Goal: Task Accomplishment & Management: Manage account settings

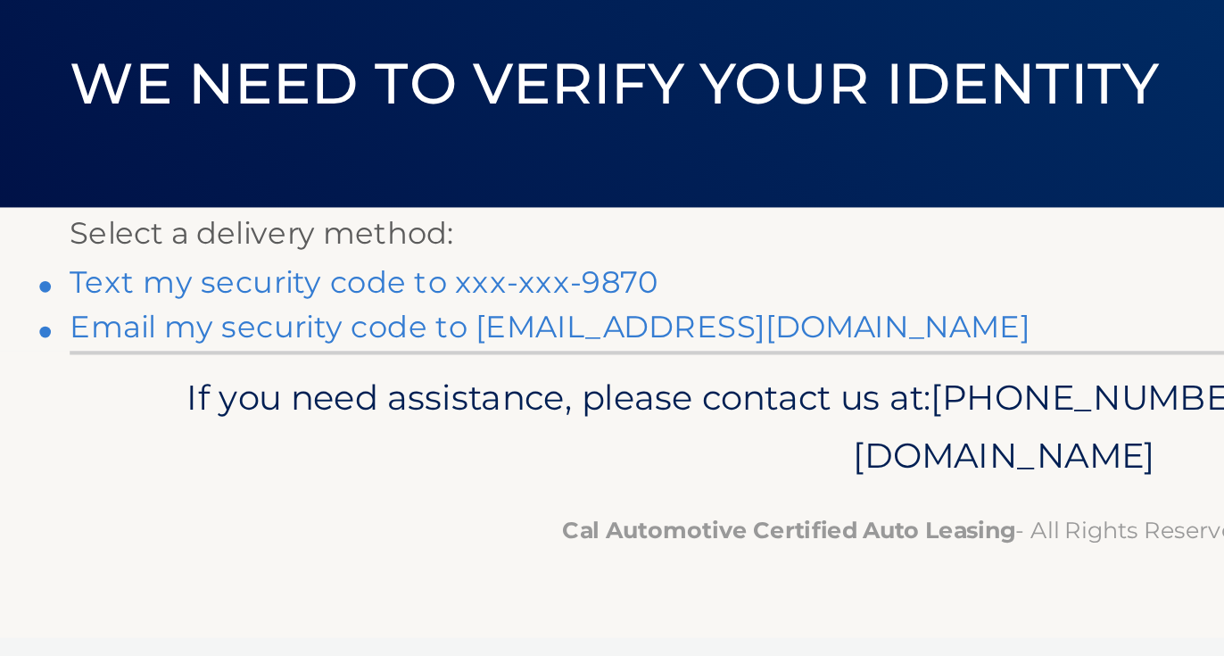
click at [258, 245] on link "Text my security code to xxx-xxx-9870" at bounding box center [309, 253] width 278 height 17
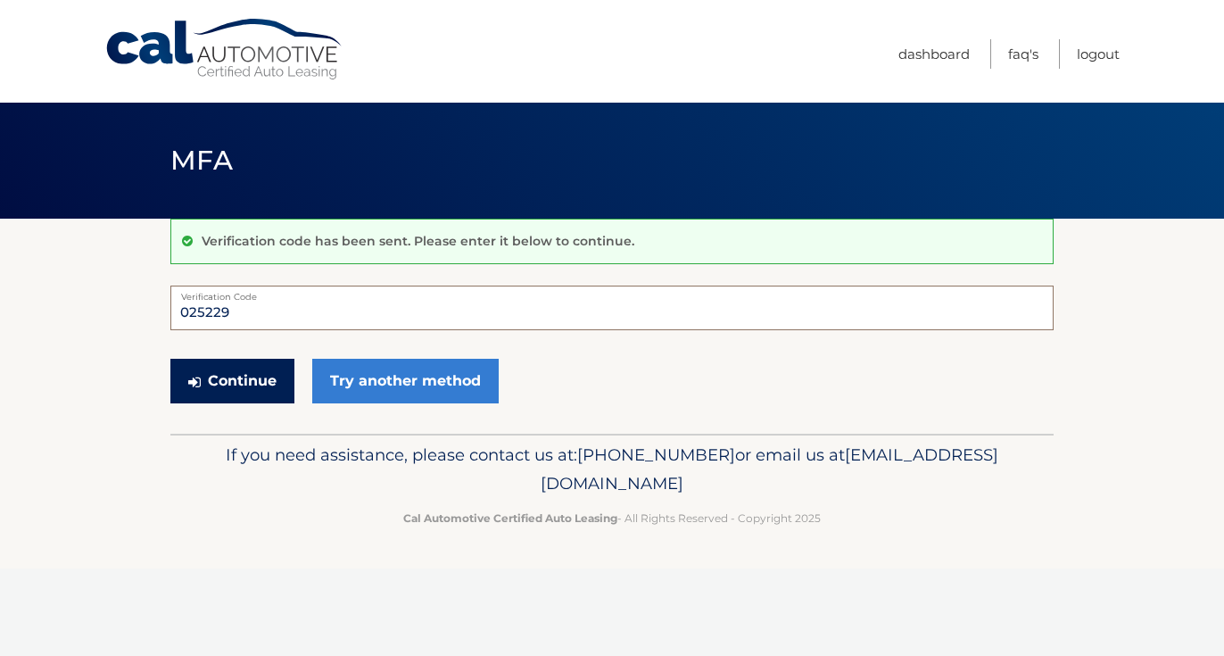
type input "025229"
click at [249, 369] on button "Continue" at bounding box center [232, 381] width 124 height 45
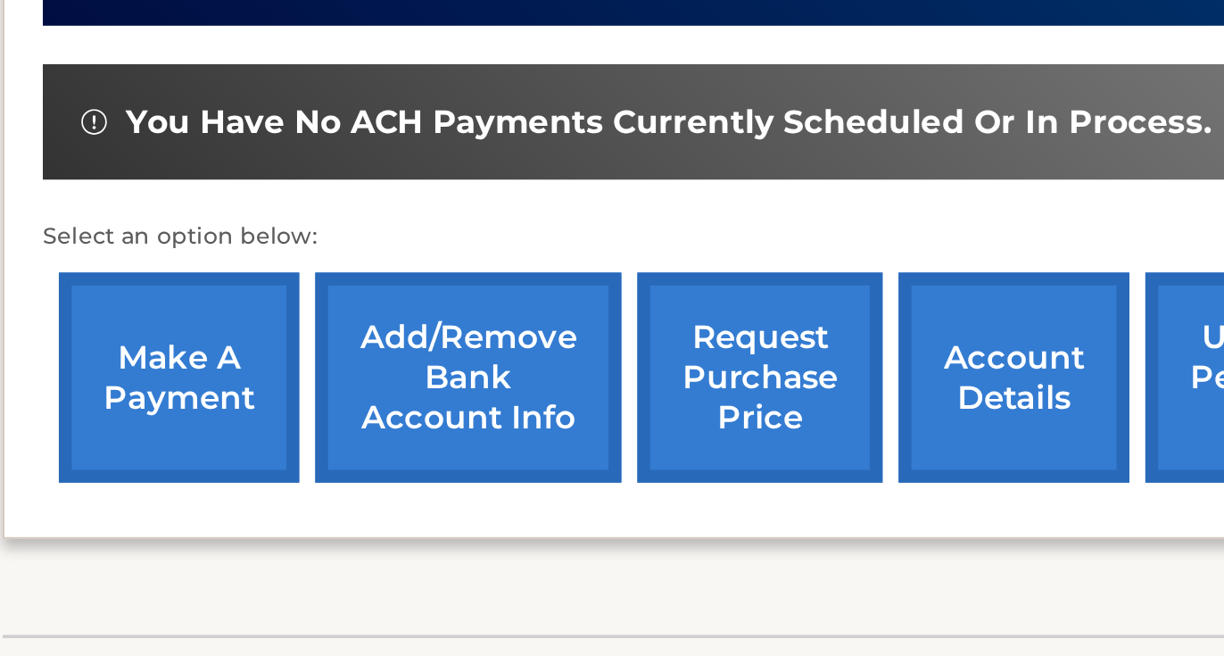
scroll to position [327, 0]
click at [202, 442] on link "make a payment" at bounding box center [269, 500] width 134 height 117
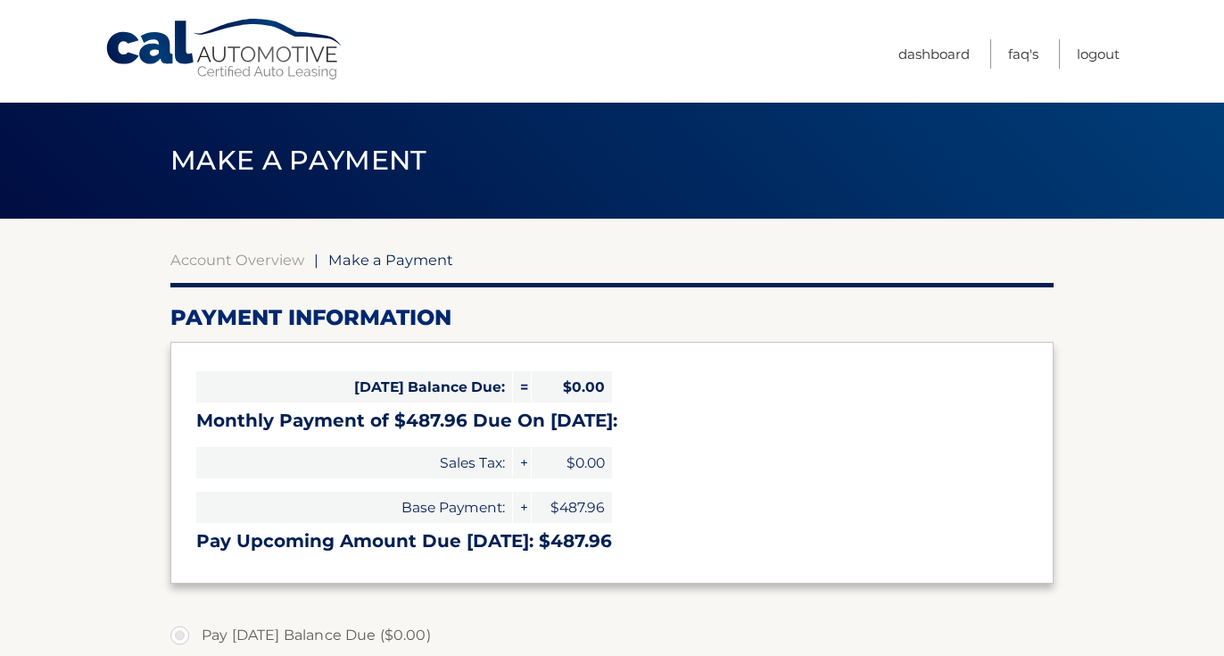
select select "OTI2NzAyMDktZjc4Zi00MTA2LWFmOWYtNDRlYThjNzY0OTY4"
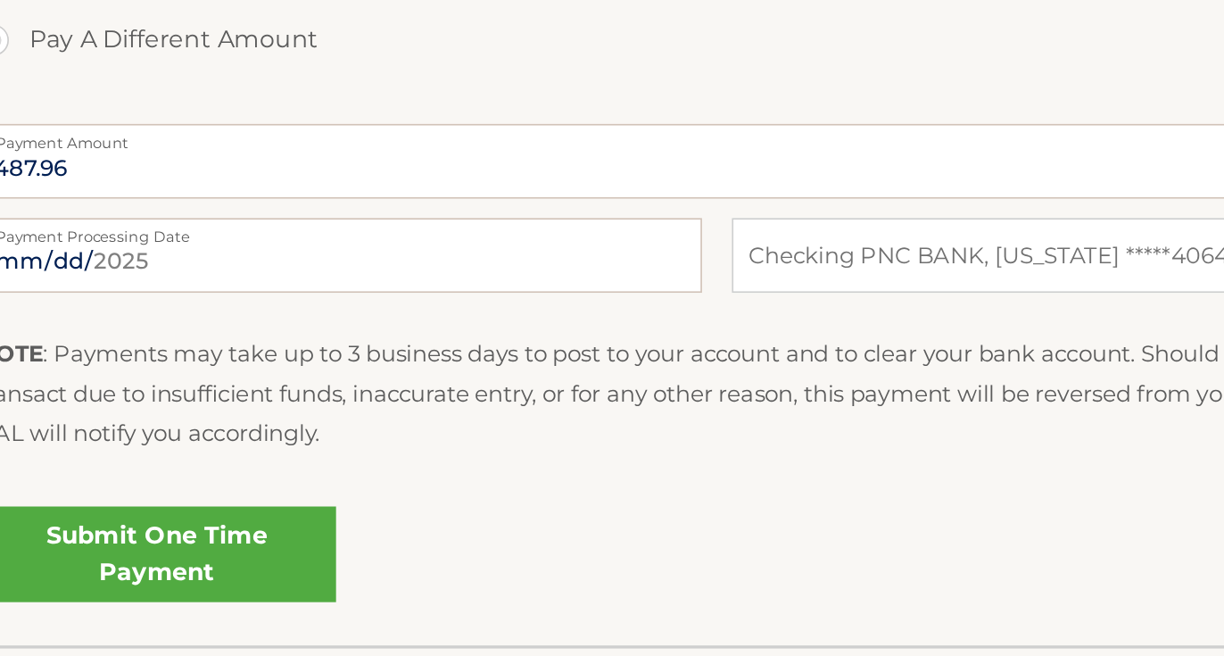
scroll to position [490, 0]
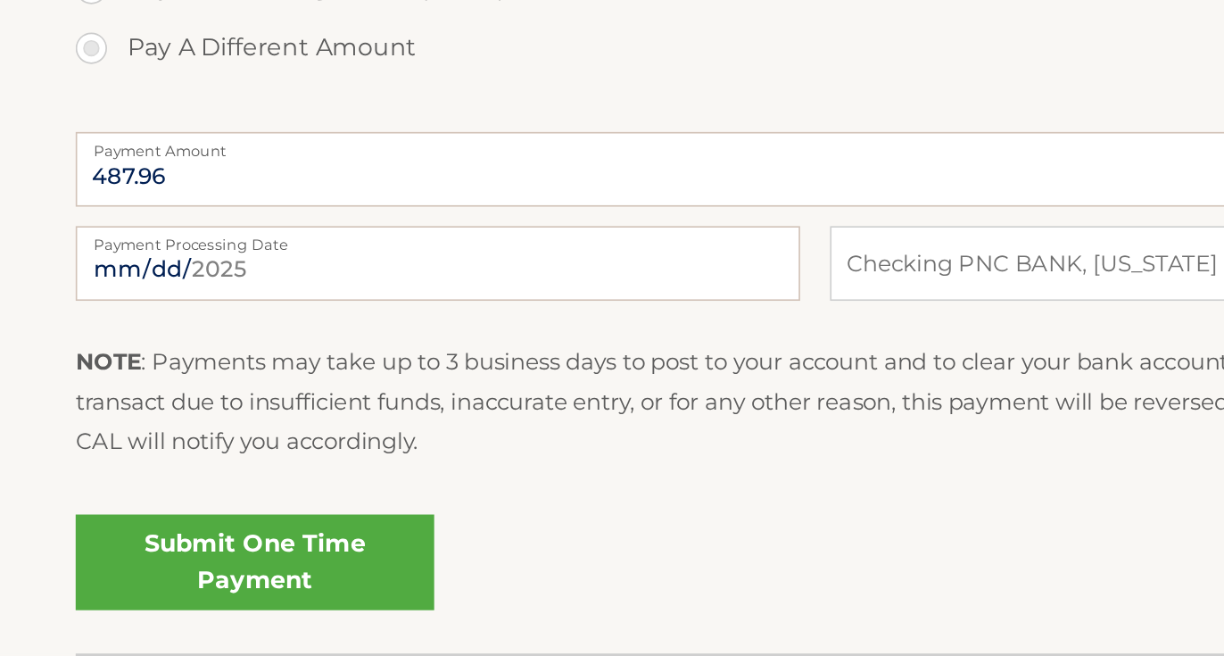
click at [170, 567] on link "Submit One Time Payment" at bounding box center [277, 595] width 214 height 57
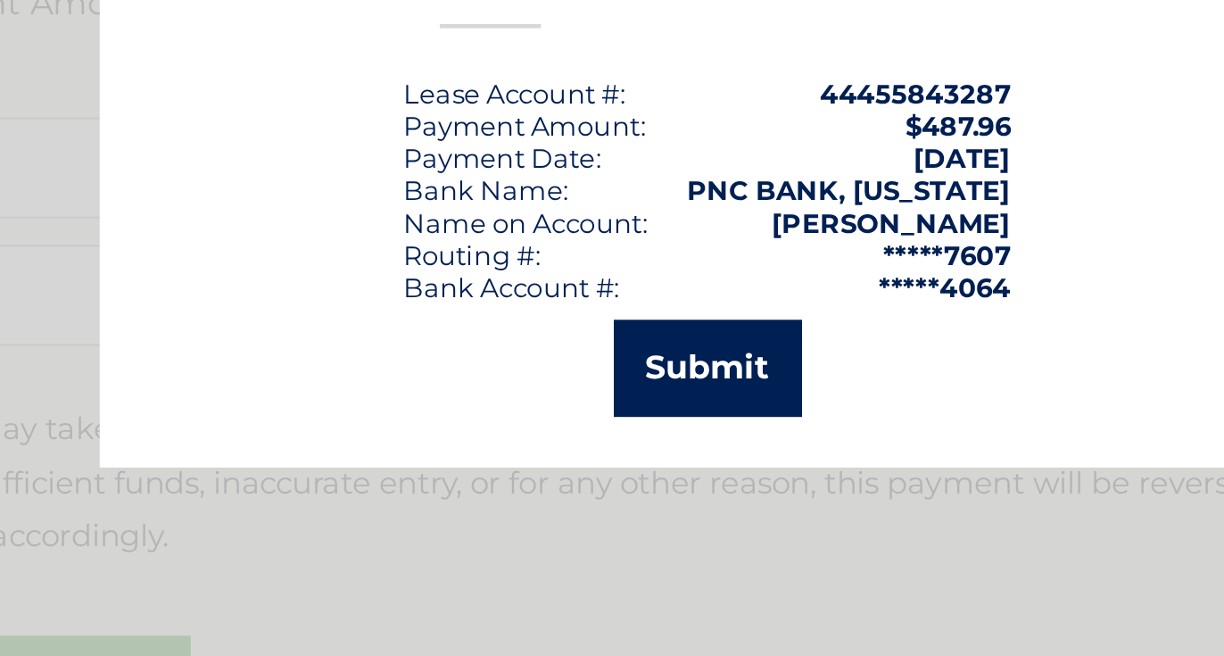
click at [571, 427] on button "Submit" at bounding box center [612, 448] width 83 height 43
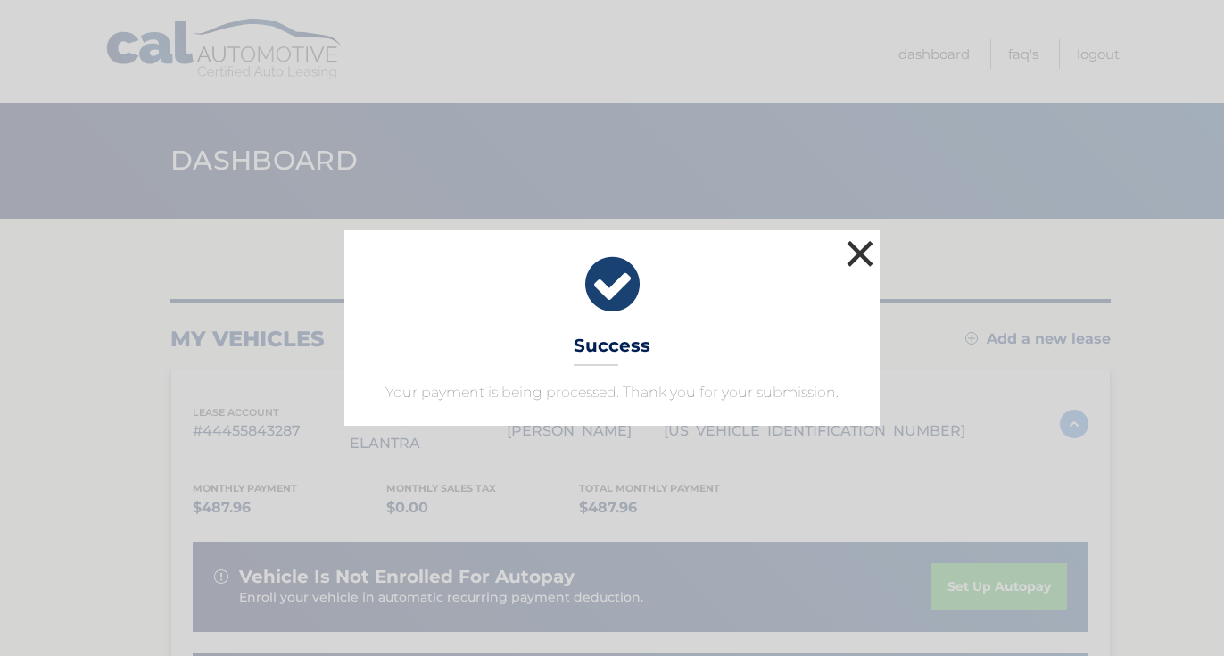
click at [854, 258] on button "×" at bounding box center [860, 254] width 36 height 36
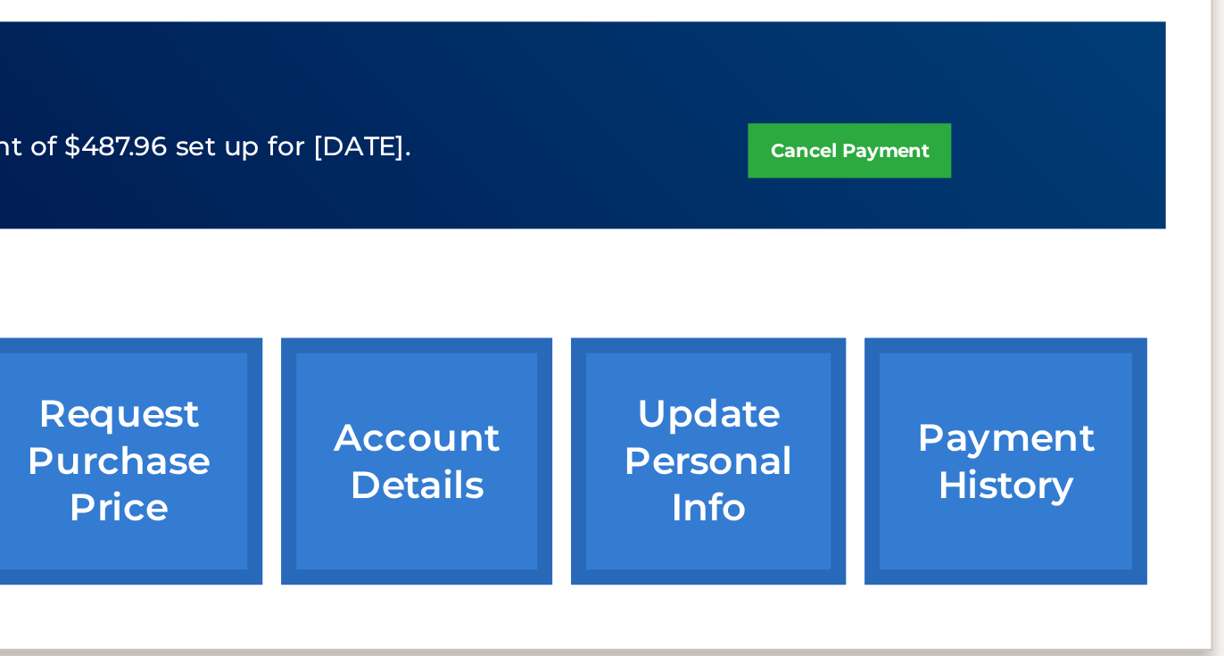
scroll to position [299, 0]
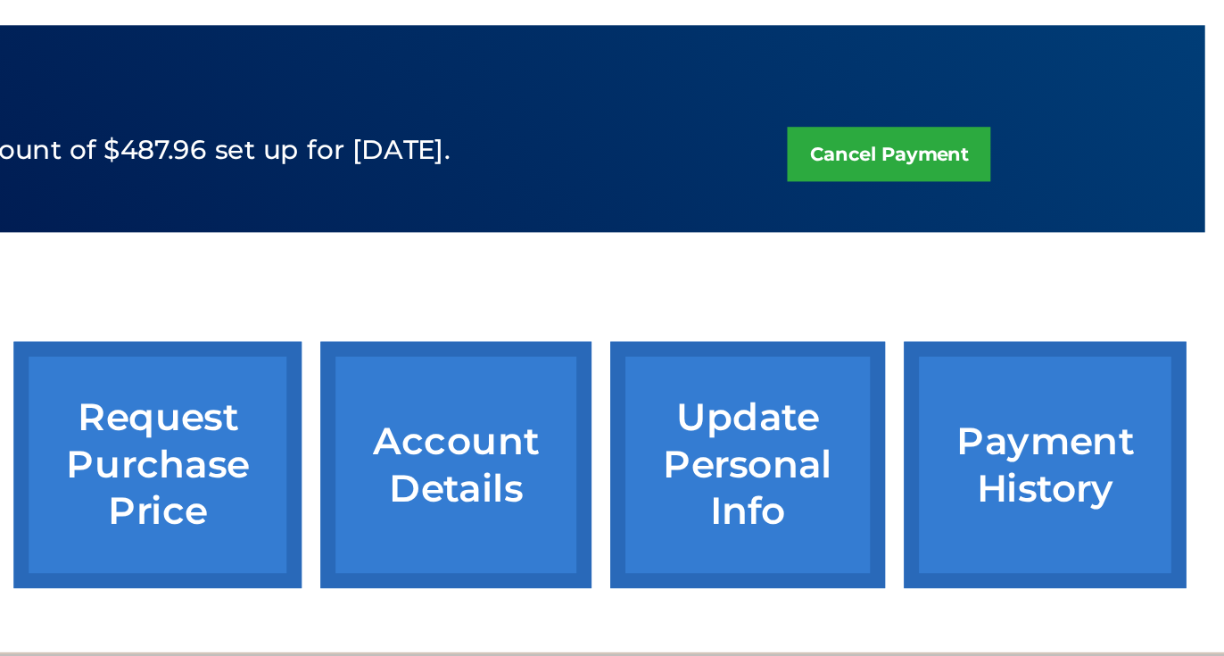
click at [946, 504] on link "payment history" at bounding box center [1013, 562] width 134 height 117
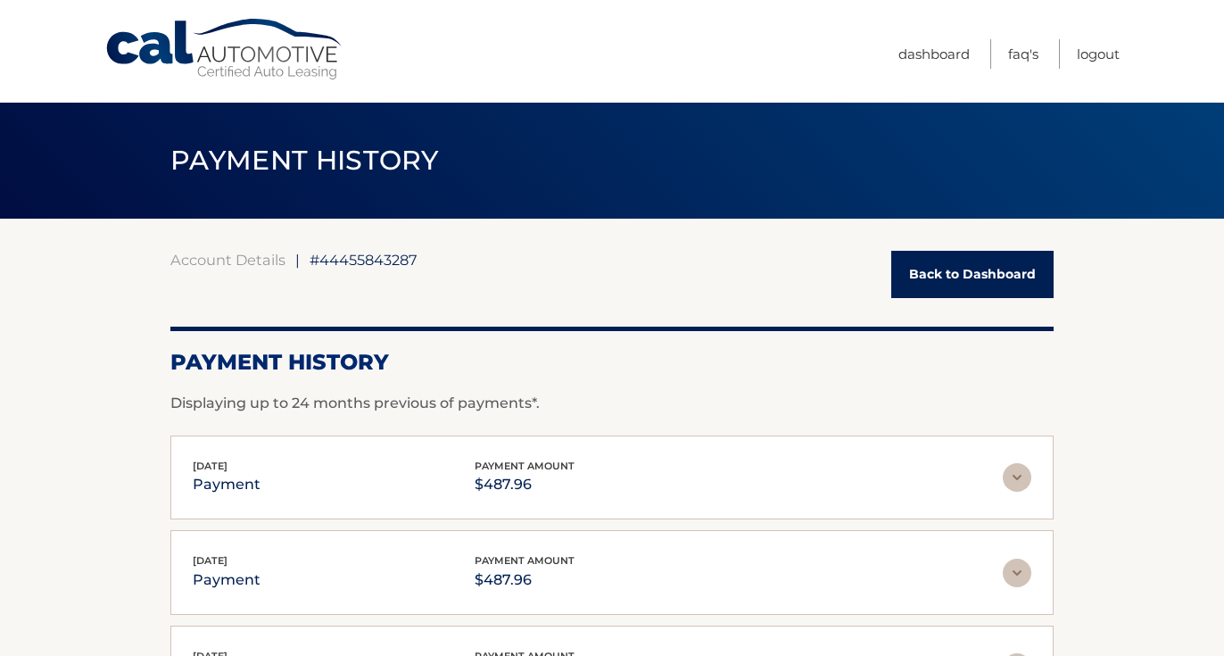
click at [949, 274] on link "Back to Dashboard" at bounding box center [972, 274] width 162 height 47
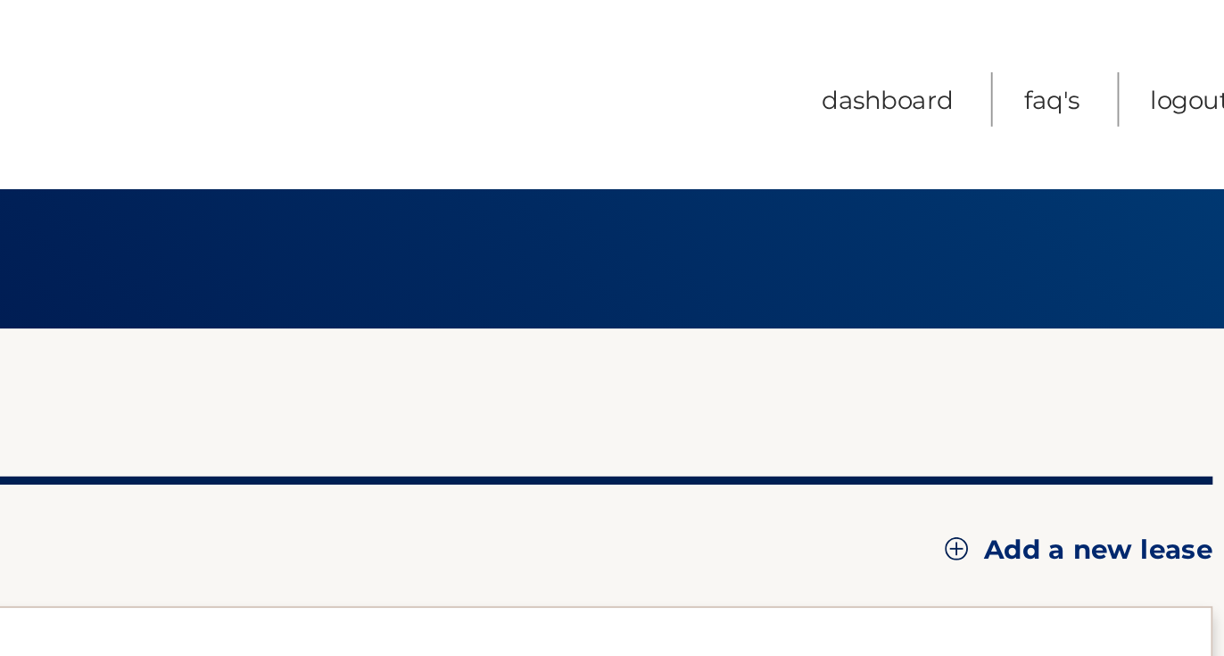
scroll to position [39, 0]
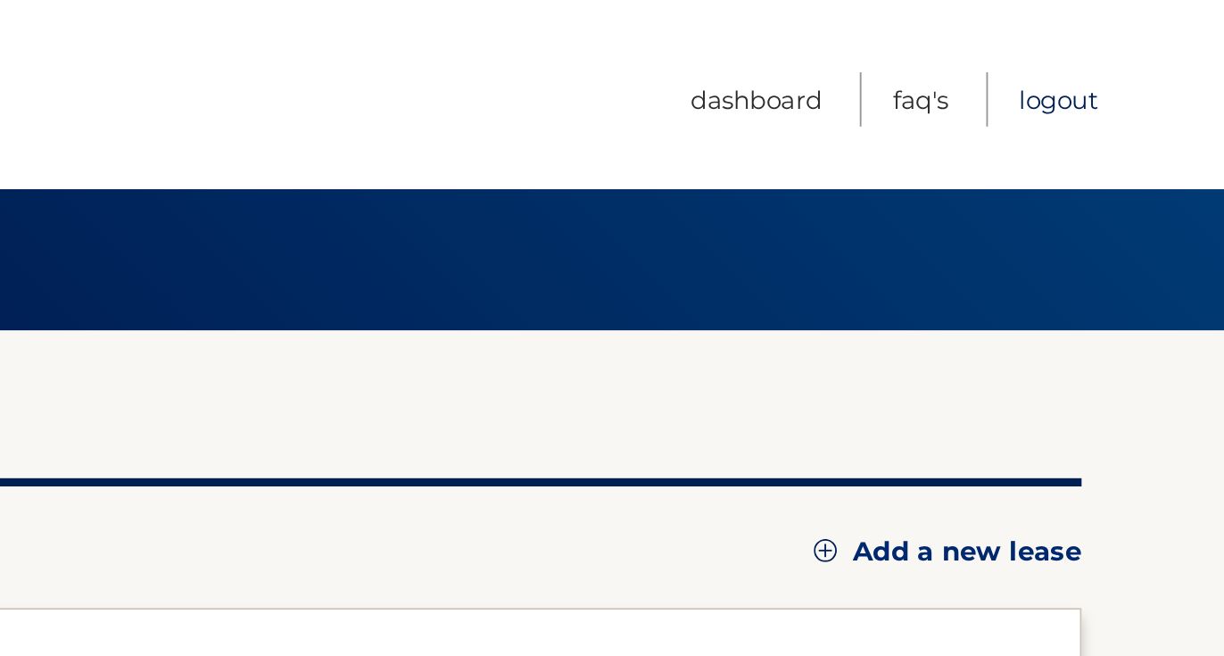
click at [1077, 54] on link "Logout" at bounding box center [1098, 53] width 43 height 29
